Goal: Complete application form

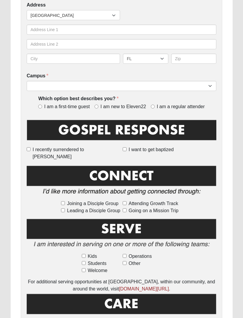
scroll to position [197, 0]
click at [61, 201] on input "Joining a Disciple Group" at bounding box center [63, 203] width 4 height 4
checkbox input "true"
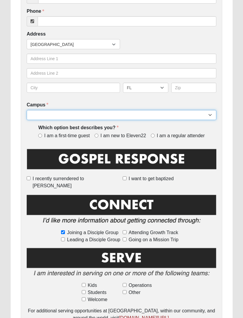
click at [183, 111] on select "Arlington Baymeadows Eleven22 Online [PERSON_NAME][GEOGRAPHIC_DATA] Jesup [GEOG…" at bounding box center [122, 115] width 190 height 10
select select "11"
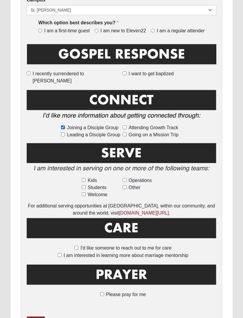
scroll to position [285, 0]
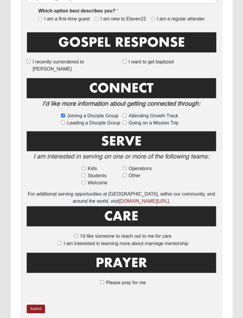
click at [103, 280] on input "Please pray for me" at bounding box center [102, 282] width 4 height 4
checkbox input "true"
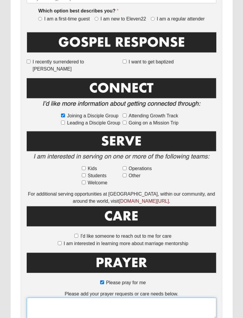
click at [46, 298] on textarea at bounding box center [122, 308] width 190 height 22
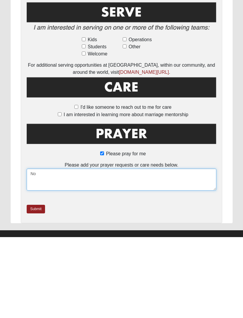
type textarea "N"
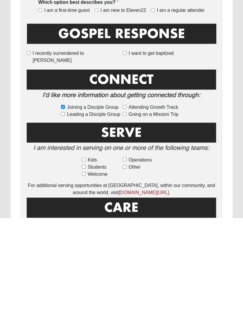
scroll to position [200, 0]
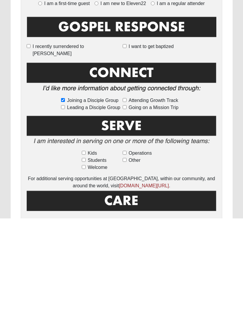
click at [65, 197] on input "Joining a Disciple Group" at bounding box center [63, 199] width 4 height 4
checkbox input "false"
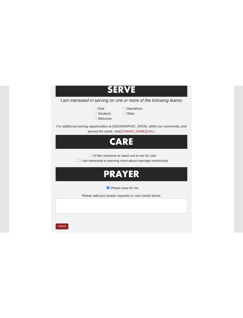
scroll to position [314, 0]
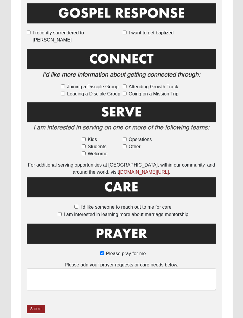
click at [101, 250] on label "Please pray for me" at bounding box center [121, 253] width 49 height 7
click at [101, 251] on input "Please pray for me" at bounding box center [102, 253] width 4 height 4
checkbox input "false"
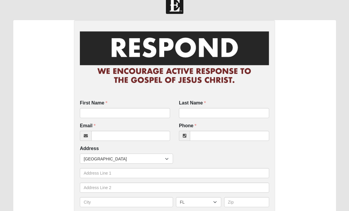
scroll to position [0, 0]
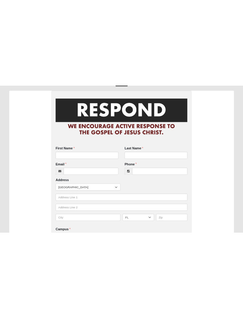
scroll to position [12, 0]
